Goal: Check status: Check status

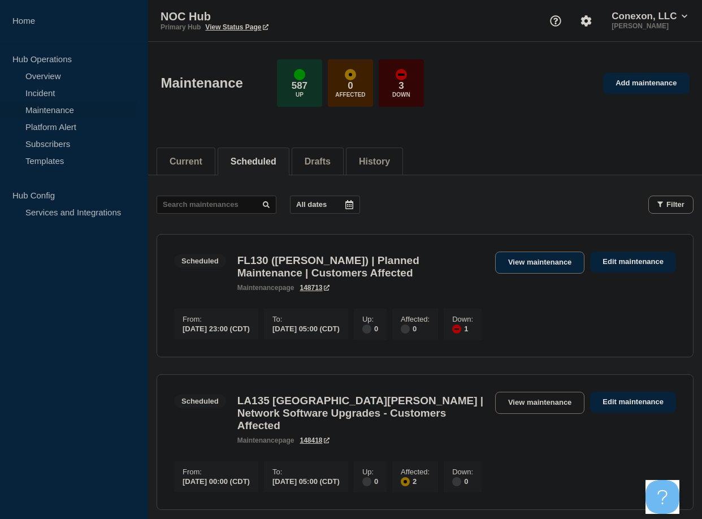
drag, startPoint x: 557, startPoint y: 263, endPoint x: 547, endPoint y: 266, distance: 10.0
click at [555, 263] on link "View maintenance" at bounding box center [539, 262] width 89 height 22
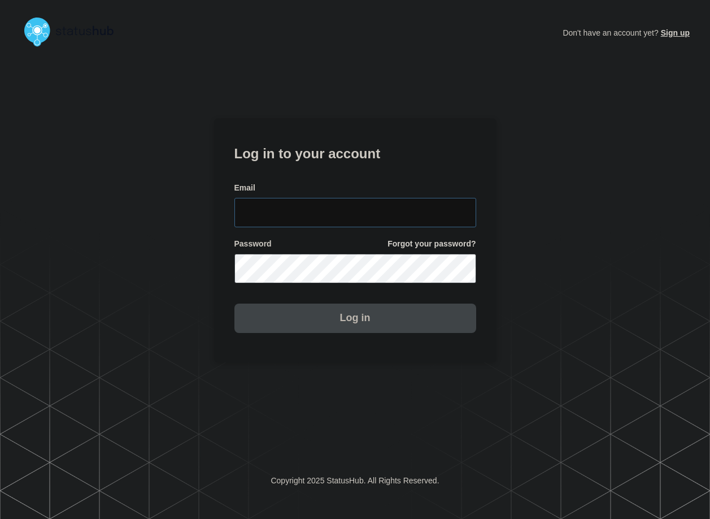
click at [337, 211] on input "email input" at bounding box center [355, 212] width 242 height 29
type input "zane.neely@conexon.us"
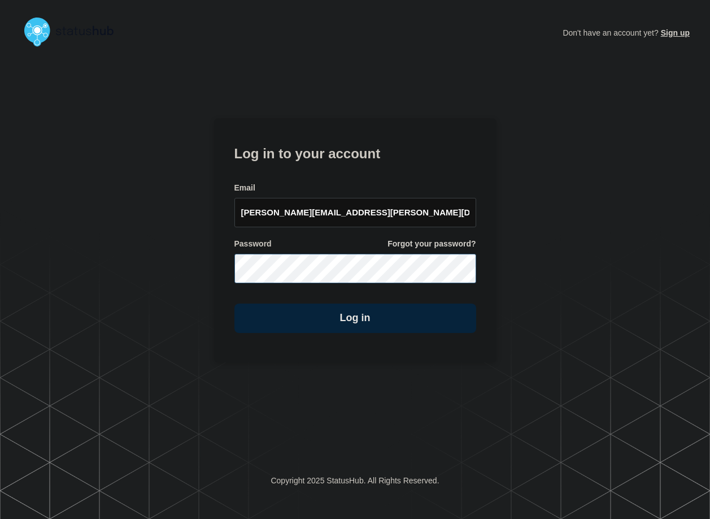
click at [234, 303] on button "Log in" at bounding box center [355, 317] width 242 height 29
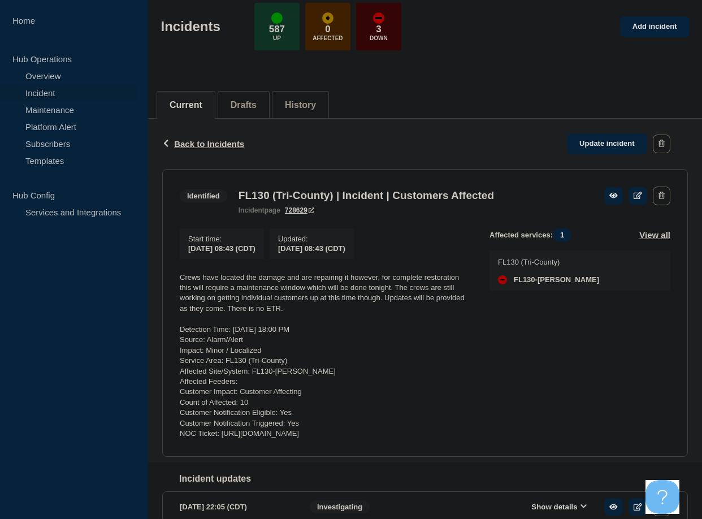
click at [42, 110] on link "Maintenance" at bounding box center [68, 109] width 137 height 17
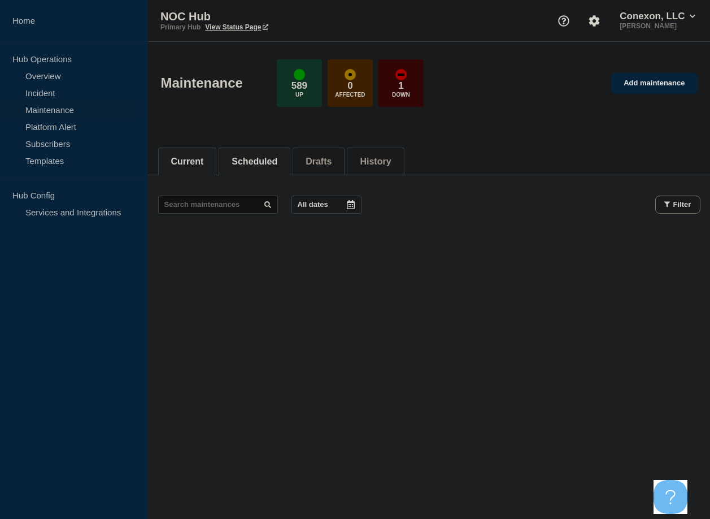
click at [258, 163] on button "Scheduled" at bounding box center [255, 161] width 46 height 10
